Goal: Information Seeking & Learning: Understand process/instructions

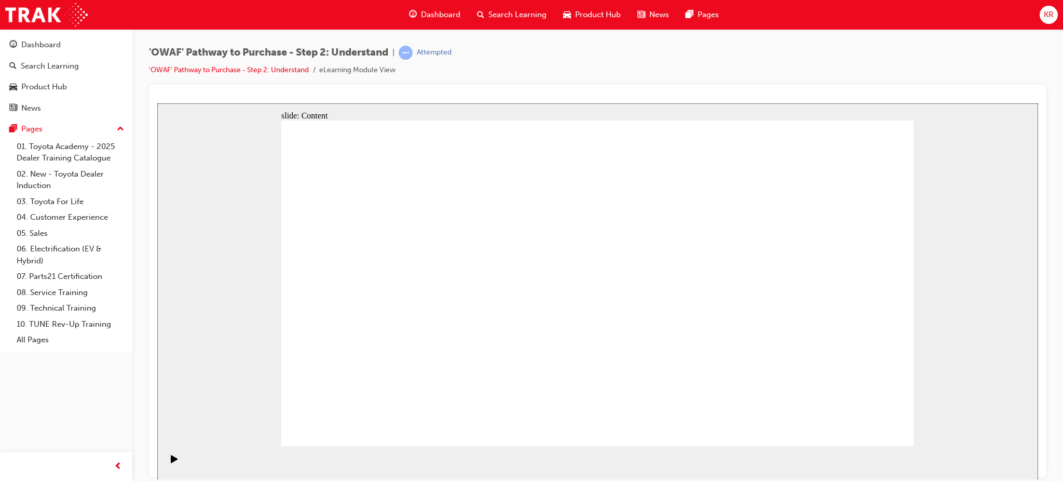
click at [171, 462] on icon "Play (Ctrl+Alt+P)" at bounding box center [174, 458] width 7 height 8
click at [666, 34] on div "'OWAF' Pathway to Purchase - Step 2: Understand | Attempted 'OWAF' Pathway to P…" at bounding box center [597, 242] width 931 height 426
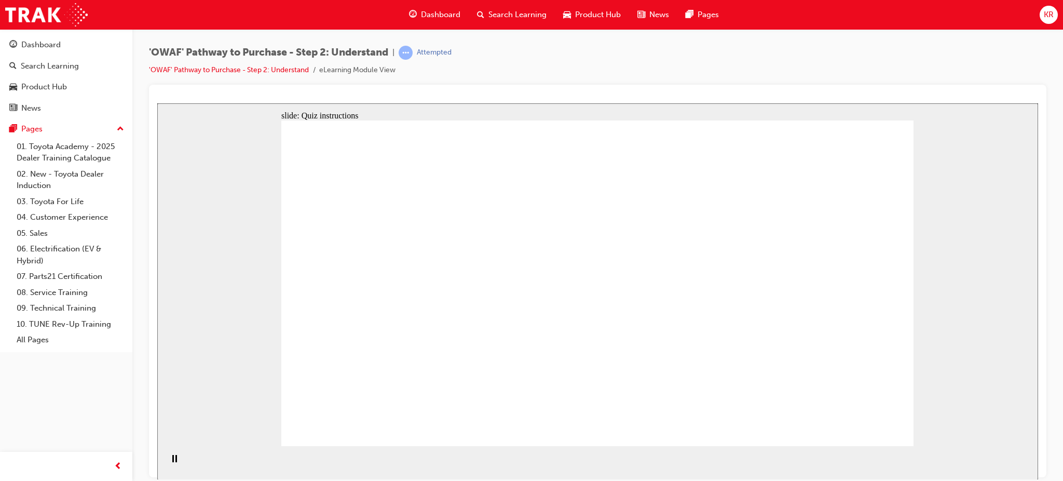
drag, startPoint x: 827, startPoint y: 346, endPoint x: 852, endPoint y: 313, distance: 41.1
drag, startPoint x: 795, startPoint y: 345, endPoint x: 632, endPoint y: 329, distance: 163.8
drag, startPoint x: 818, startPoint y: 331, endPoint x: 437, endPoint y: 312, distance: 381.5
drag, startPoint x: 815, startPoint y: 334, endPoint x: 440, endPoint y: 331, distance: 374.9
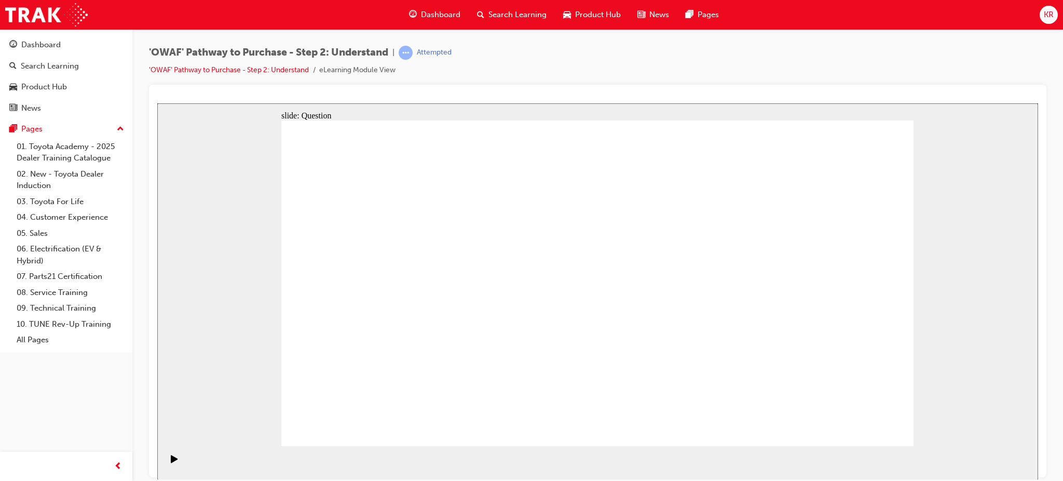
drag, startPoint x: 821, startPoint y: 351, endPoint x: 628, endPoint y: 350, distance: 192.6
drag, startPoint x: 827, startPoint y: 348, endPoint x: 612, endPoint y: 363, distance: 215.5
drag, startPoint x: 715, startPoint y: 318, endPoint x: 442, endPoint y: 330, distance: 273.4
drag, startPoint x: 825, startPoint y: 340, endPoint x: 414, endPoint y: 320, distance: 411.6
drag, startPoint x: 796, startPoint y: 351, endPoint x: 399, endPoint y: 327, distance: 397.9
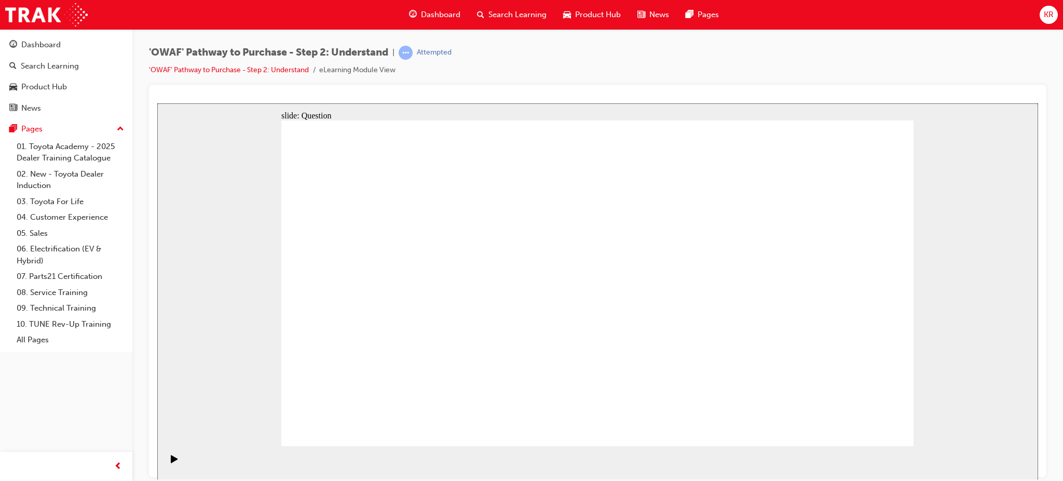
drag, startPoint x: 819, startPoint y: 324, endPoint x: 575, endPoint y: 325, distance: 244.0
drag, startPoint x: 836, startPoint y: 331, endPoint x: 425, endPoint y: 343, distance: 411.4
drag, startPoint x: 830, startPoint y: 341, endPoint x: 417, endPoint y: 348, distance: 412.8
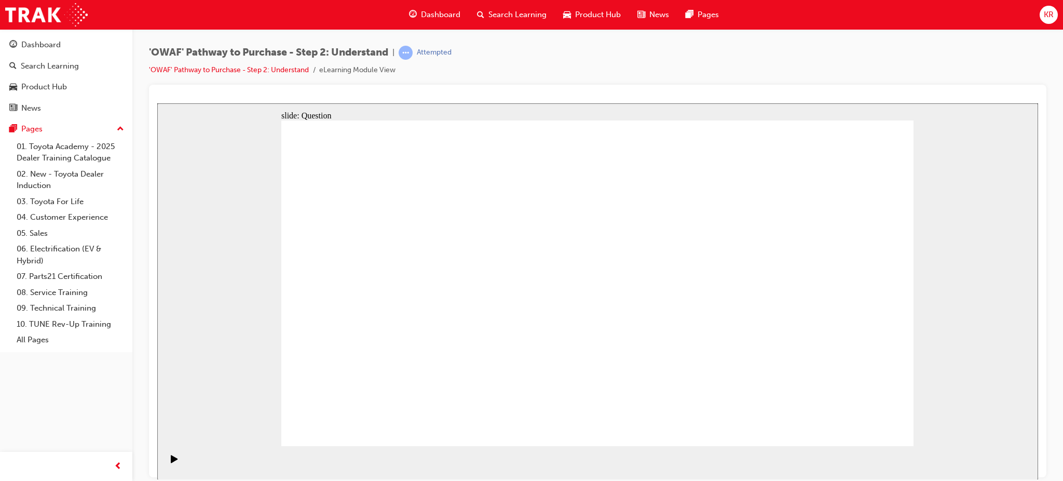
drag, startPoint x: 832, startPoint y: 350, endPoint x: 653, endPoint y: 354, distance: 179.1
drag, startPoint x: 830, startPoint y: 351, endPoint x: 658, endPoint y: 352, distance: 171.8
drag, startPoint x: 819, startPoint y: 349, endPoint x: 381, endPoint y: 336, distance: 437.8
drag, startPoint x: 813, startPoint y: 334, endPoint x: 381, endPoint y: 332, distance: 432.0
drag, startPoint x: 687, startPoint y: 335, endPoint x: 425, endPoint y: 340, distance: 262.2
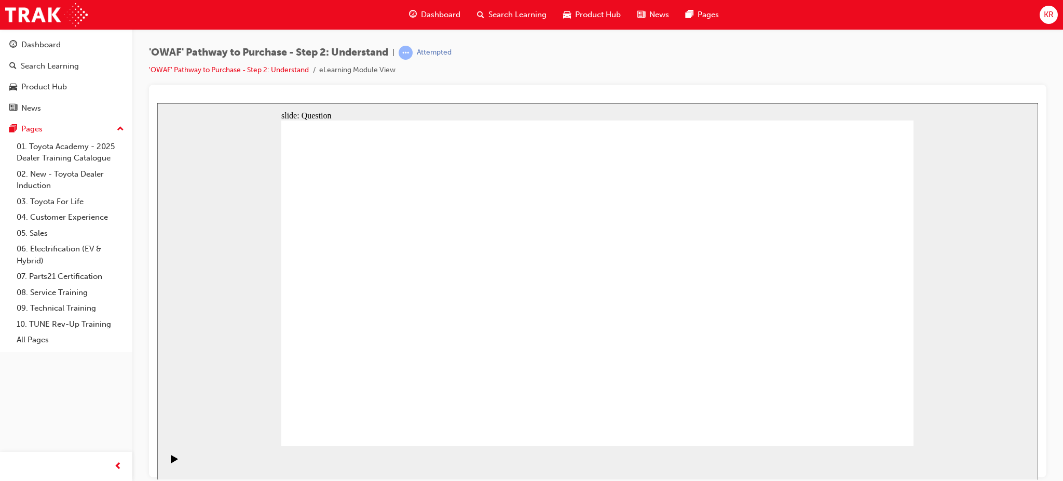
drag, startPoint x: 429, startPoint y: 354, endPoint x: 467, endPoint y: 254, distance: 106.6
drag, startPoint x: 548, startPoint y: 354, endPoint x: 597, endPoint y: 245, distance: 119.9
drag, startPoint x: 659, startPoint y: 384, endPoint x: 657, endPoint y: 375, distance: 8.6
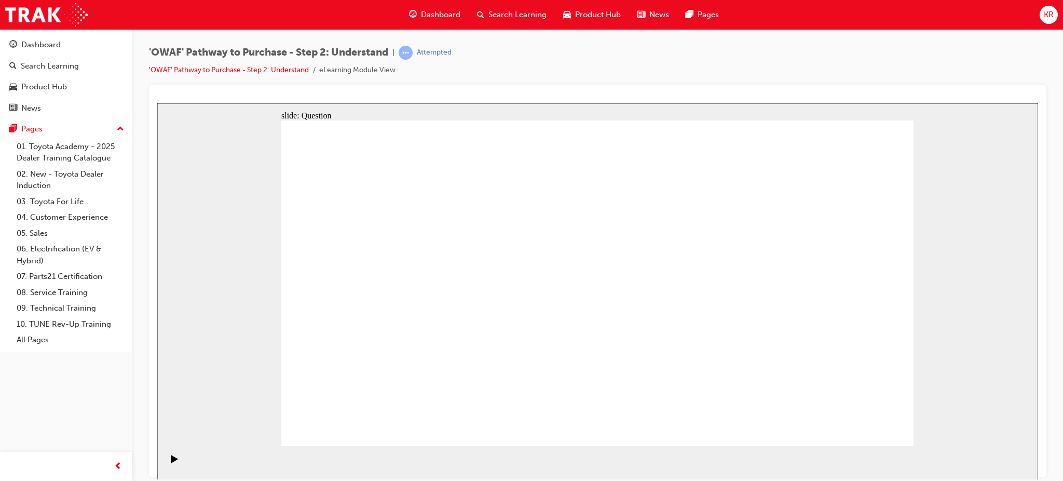
drag, startPoint x: 642, startPoint y: 416, endPoint x: 722, endPoint y: 254, distance: 180.2
drag, startPoint x: 750, startPoint y: 387, endPoint x: 600, endPoint y: 290, distance: 178.4
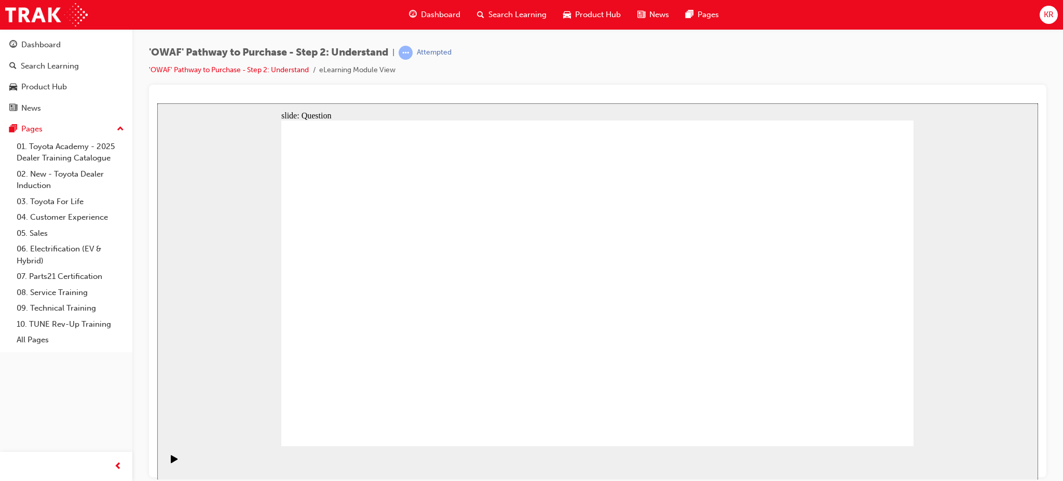
drag, startPoint x: 470, startPoint y: 256, endPoint x: 437, endPoint y: 342, distance: 91.4
drag, startPoint x: 623, startPoint y: 250, endPoint x: 563, endPoint y: 328, distance: 98.1
drag, startPoint x: 640, startPoint y: 370, endPoint x: 652, endPoint y: 469, distance: 99.4
drag, startPoint x: 741, startPoint y: 273, endPoint x: 719, endPoint y: 292, distance: 29.1
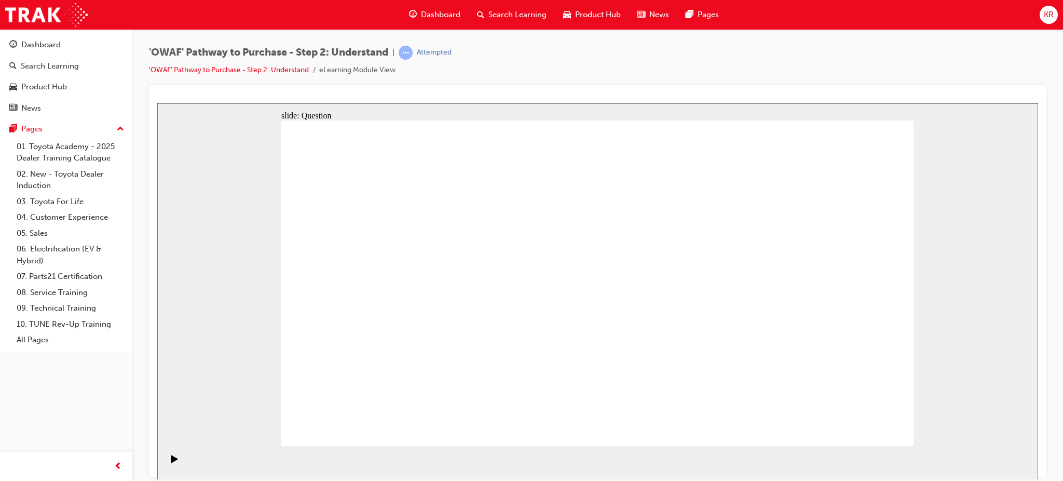
drag, startPoint x: 743, startPoint y: 260, endPoint x: 660, endPoint y: 390, distance: 154.7
drag, startPoint x: 416, startPoint y: 381, endPoint x: 451, endPoint y: 236, distance: 148.6
drag, startPoint x: 537, startPoint y: 415, endPoint x: 595, endPoint y: 265, distance: 160.4
drag, startPoint x: 629, startPoint y: 333, endPoint x: 635, endPoint y: 333, distance: 5.7
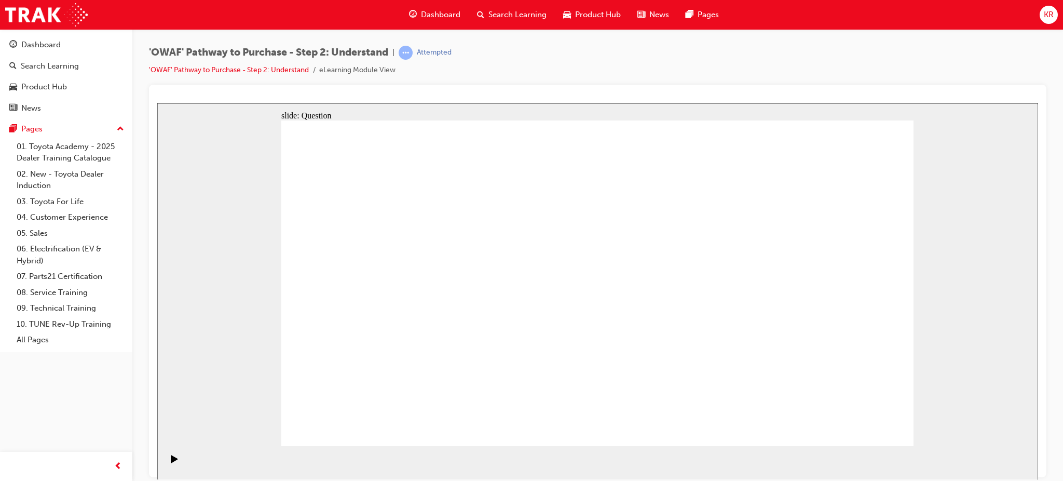
drag, startPoint x: 642, startPoint y: 357, endPoint x: 727, endPoint y: 260, distance: 129.1
drag, startPoint x: 756, startPoint y: 418, endPoint x: 728, endPoint y: 418, distance: 28.0
drag, startPoint x: 761, startPoint y: 354, endPoint x: 746, endPoint y: 343, distance: 18.6
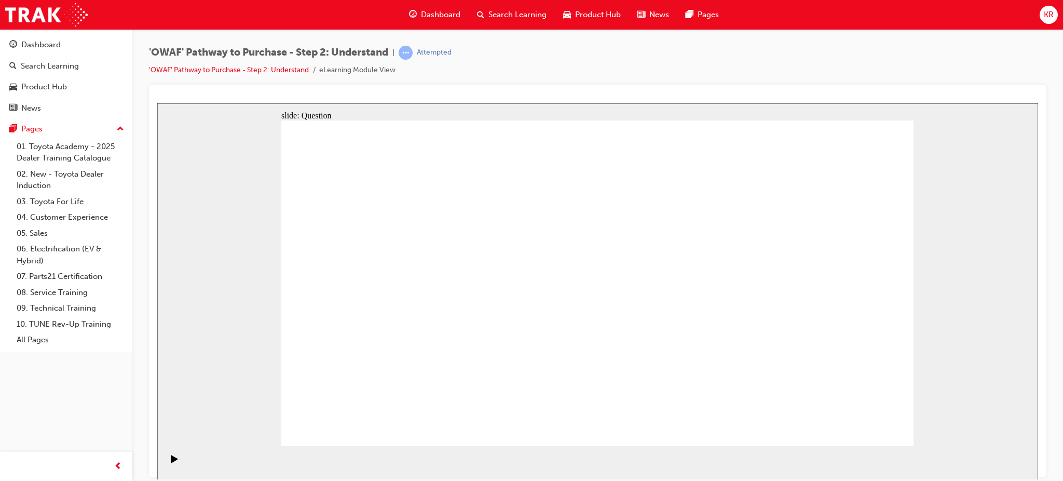
drag, startPoint x: 658, startPoint y: 357, endPoint x: 712, endPoint y: 261, distance: 110.6
drag, startPoint x: 761, startPoint y: 422, endPoint x: 602, endPoint y: 296, distance: 202.5
checkbox input "true"
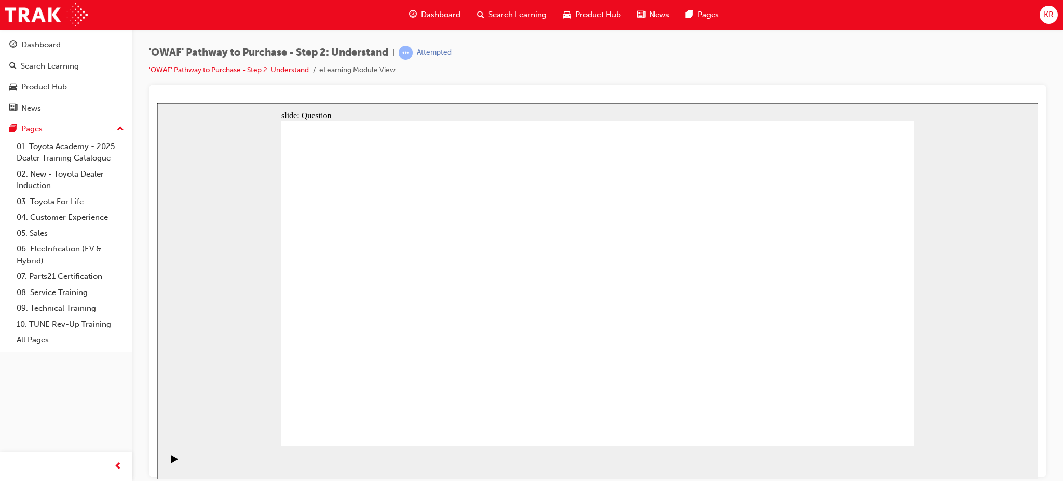
checkbox input "true"
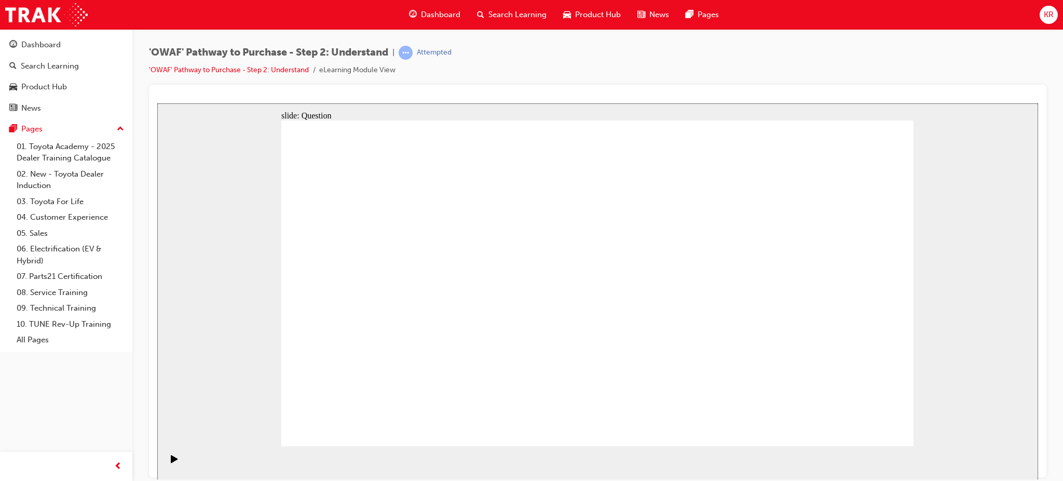
checkbox input "true"
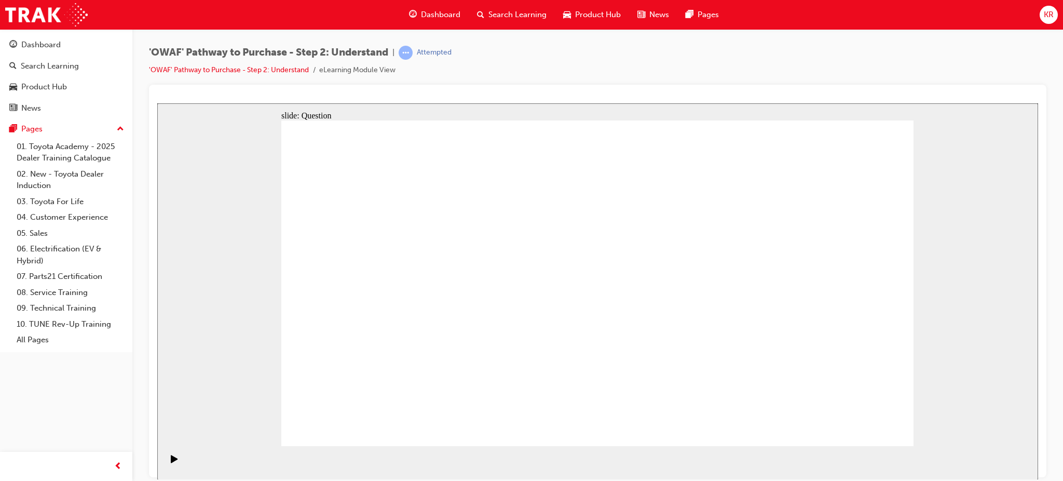
checkbox input "false"
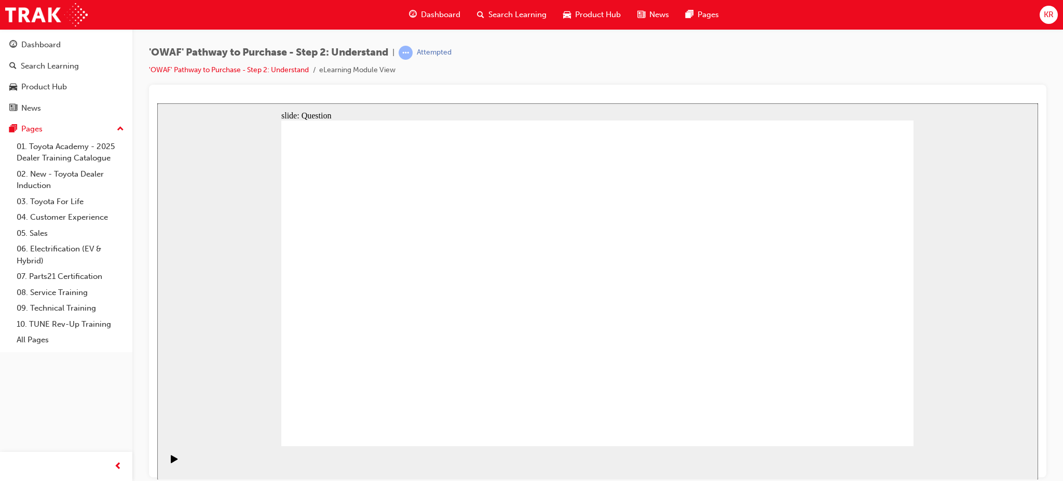
radio input "true"
drag, startPoint x: 591, startPoint y: 319, endPoint x: 413, endPoint y: 260, distance: 188.2
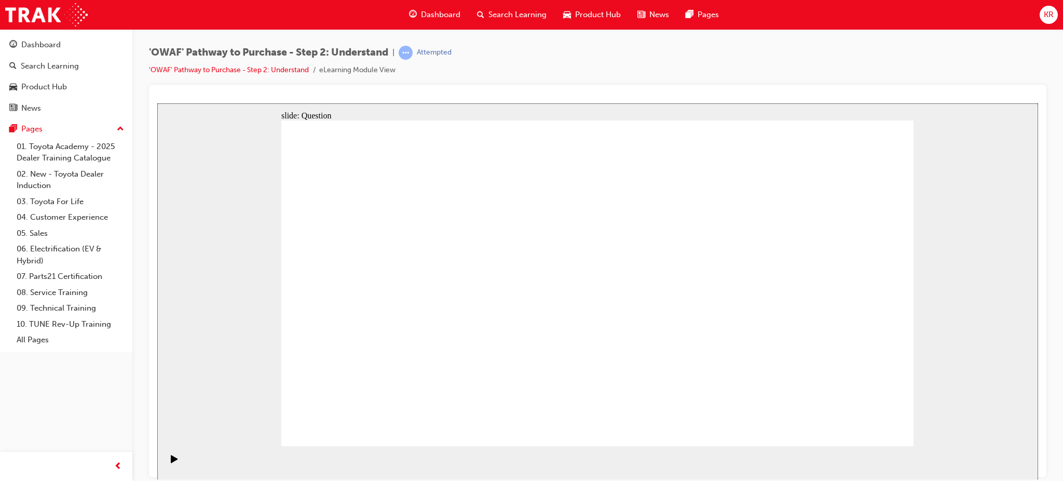
drag, startPoint x: 409, startPoint y: 243, endPoint x: 592, endPoint y: 308, distance: 194.6
drag, startPoint x: 473, startPoint y: 249, endPoint x: 445, endPoint y: 242, distance: 28.8
drag, startPoint x: 596, startPoint y: 256, endPoint x: 361, endPoint y: 368, distance: 260.6
drag, startPoint x: 661, startPoint y: 252, endPoint x: 340, endPoint y: 369, distance: 342.6
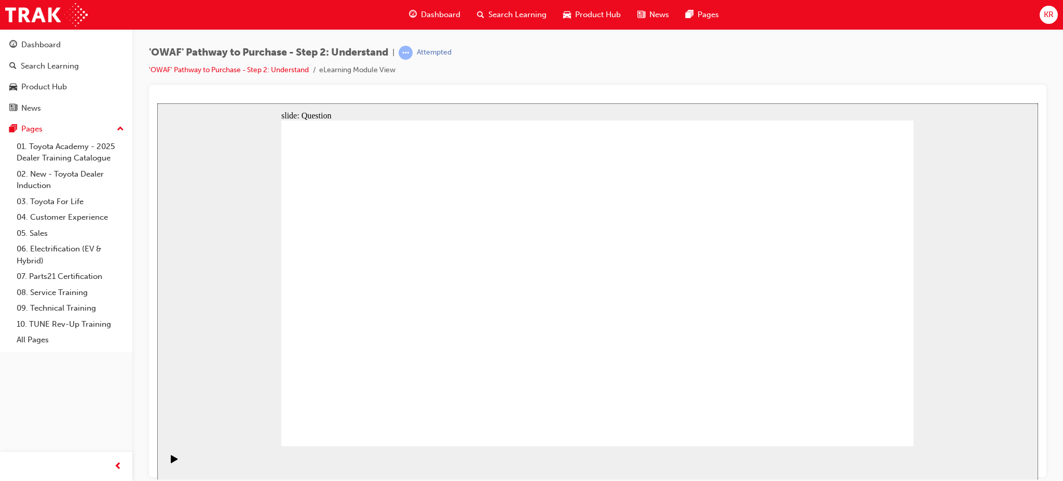
drag, startPoint x: 340, startPoint y: 249, endPoint x: 767, endPoint y: 371, distance: 444.7
drag, startPoint x: 720, startPoint y: 251, endPoint x: 475, endPoint y: 365, distance: 270.6
drag, startPoint x: 788, startPoint y: 242, endPoint x: 655, endPoint y: 367, distance: 182.2
drag, startPoint x: 857, startPoint y: 241, endPoint x: 547, endPoint y: 366, distance: 334.5
drag, startPoint x: 606, startPoint y: 252, endPoint x: 420, endPoint y: 375, distance: 223.3
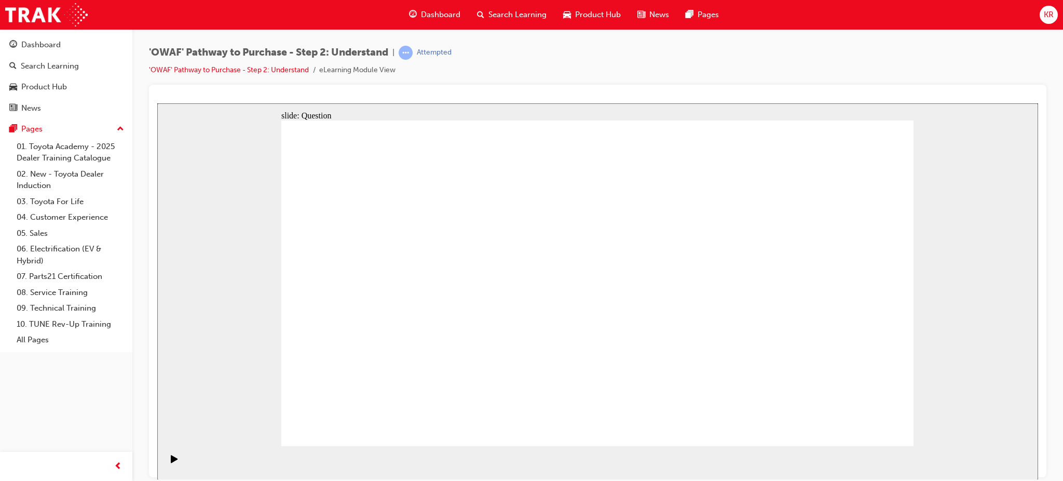
drag, startPoint x: 472, startPoint y: 252, endPoint x: 843, endPoint y: 370, distance: 389.5
drag, startPoint x: 535, startPoint y: 255, endPoint x: 735, endPoint y: 384, distance: 237.6
drag, startPoint x: 414, startPoint y: 381, endPoint x: 368, endPoint y: 377, distance: 46.3
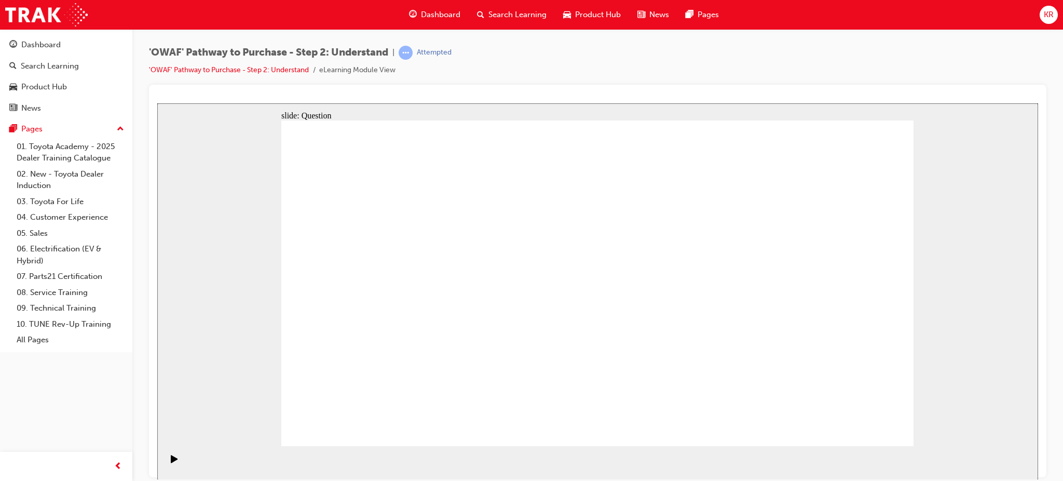
drag, startPoint x: 350, startPoint y: 376, endPoint x: 429, endPoint y: 382, distance: 79.1
drag, startPoint x: 654, startPoint y: 250, endPoint x: 357, endPoint y: 360, distance: 316.5
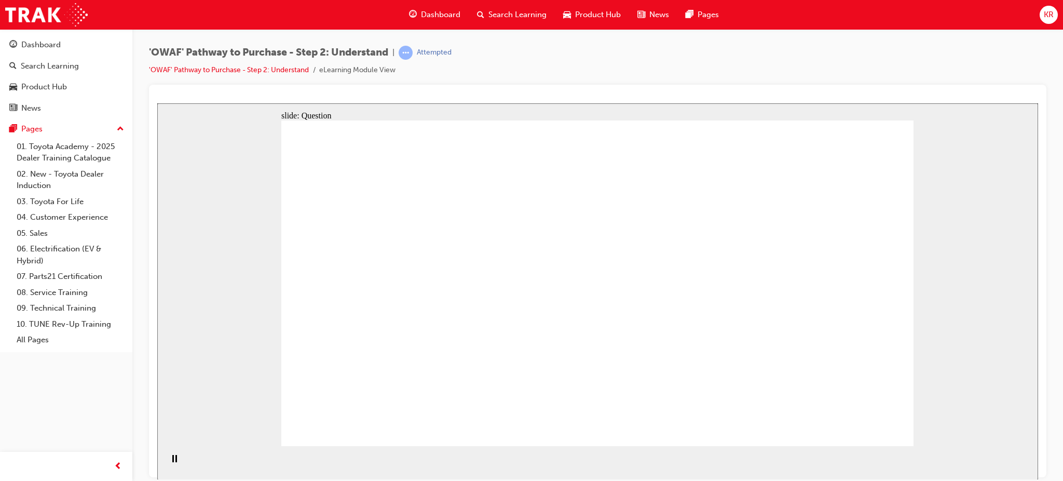
drag, startPoint x: 791, startPoint y: 294, endPoint x: 865, endPoint y: 301, distance: 74.5
drag, startPoint x: 801, startPoint y: 334, endPoint x: 611, endPoint y: 344, distance: 190.3
drag, startPoint x: 789, startPoint y: 357, endPoint x: 395, endPoint y: 339, distance: 395.0
drag, startPoint x: 841, startPoint y: 332, endPoint x: 493, endPoint y: 332, distance: 348.4
drag, startPoint x: 806, startPoint y: 328, endPoint x: 702, endPoint y: 332, distance: 103.9
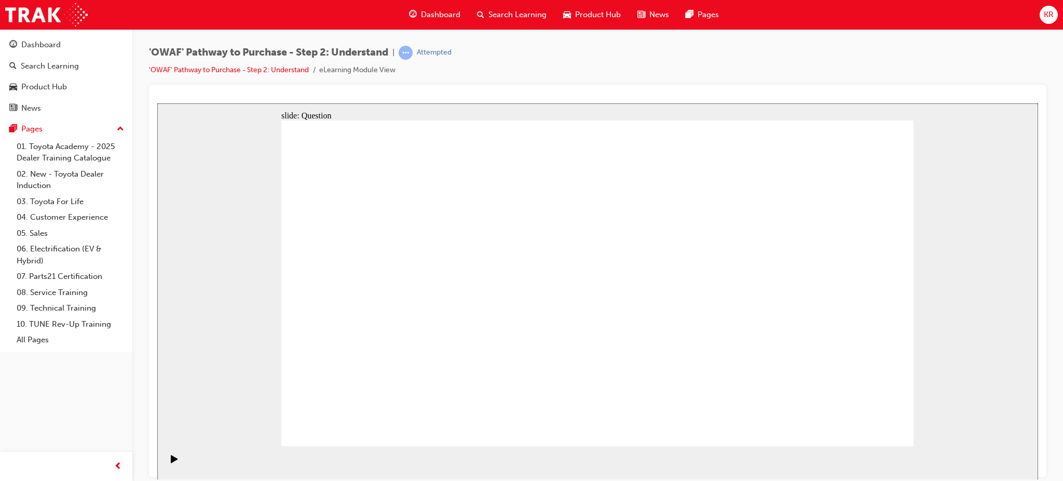
drag, startPoint x: 795, startPoint y: 307, endPoint x: 620, endPoint y: 334, distance: 177.0
drag, startPoint x: 819, startPoint y: 351, endPoint x: 392, endPoint y: 342, distance: 427.4
drag, startPoint x: 814, startPoint y: 327, endPoint x: 400, endPoint y: 331, distance: 413.8
drag, startPoint x: 544, startPoint y: 327, endPoint x: 418, endPoint y: 332, distance: 125.8
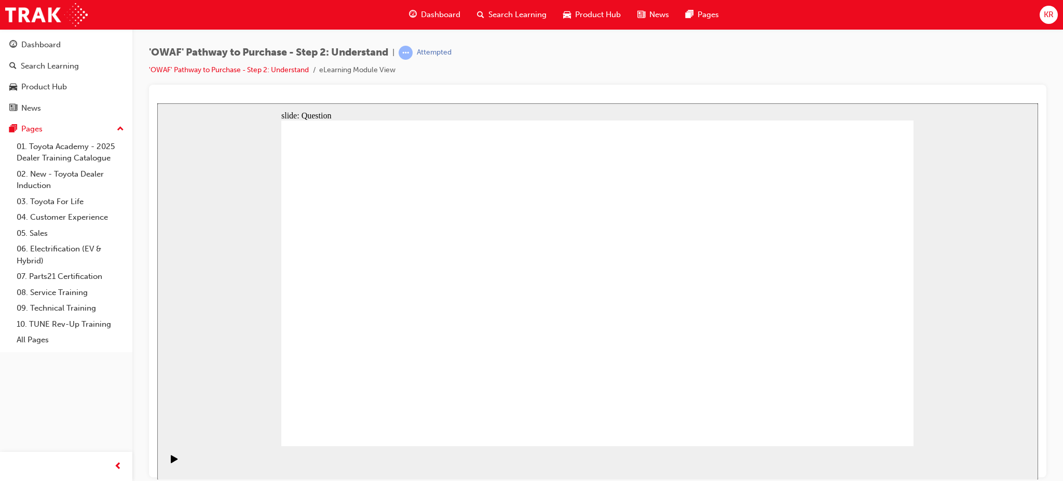
drag, startPoint x: 824, startPoint y: 361, endPoint x: 627, endPoint y: 342, distance: 197.7
drag, startPoint x: 753, startPoint y: 329, endPoint x: 390, endPoint y: 324, distance: 362.9
drag, startPoint x: 838, startPoint y: 327, endPoint x: 440, endPoint y: 329, distance: 397.7
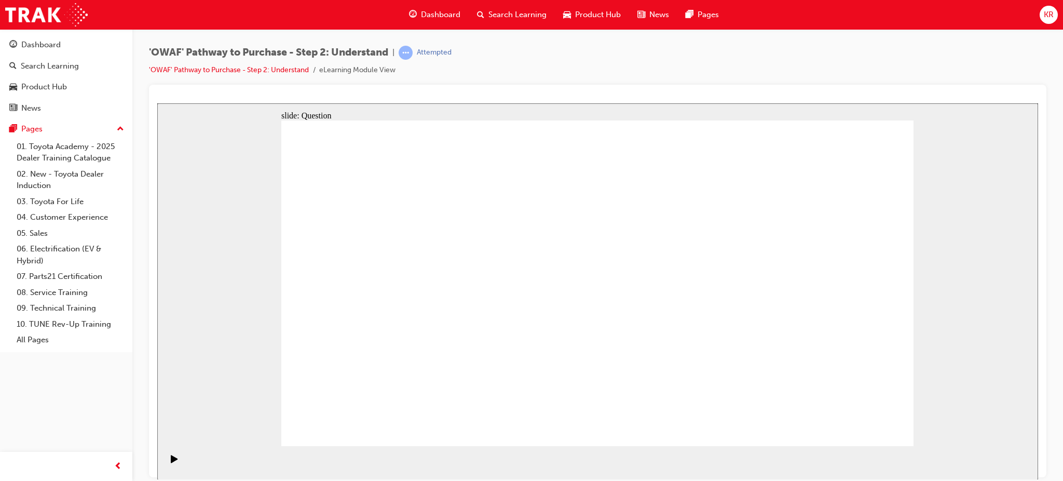
drag, startPoint x: 820, startPoint y: 329, endPoint x: 611, endPoint y: 331, distance: 208.7
drag, startPoint x: 813, startPoint y: 334, endPoint x: 725, endPoint y: 326, distance: 88.6
drag, startPoint x: 834, startPoint y: 325, endPoint x: 466, endPoint y: 332, distance: 368.2
drag, startPoint x: 756, startPoint y: 328, endPoint x: 471, endPoint y: 328, distance: 285.5
drag, startPoint x: 825, startPoint y: 327, endPoint x: 429, endPoint y: 331, distance: 396.2
